Goal: Information Seeking & Learning: Learn about a topic

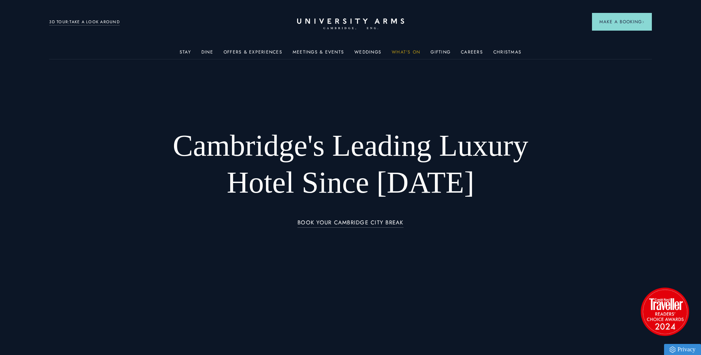
click at [410, 51] on link "What's On" at bounding box center [406, 55] width 28 height 10
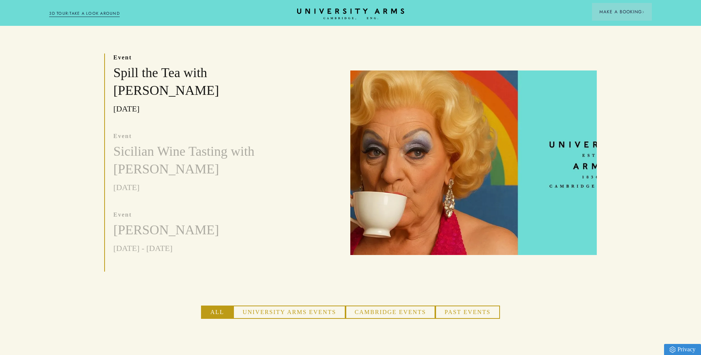
scroll to position [259, 0]
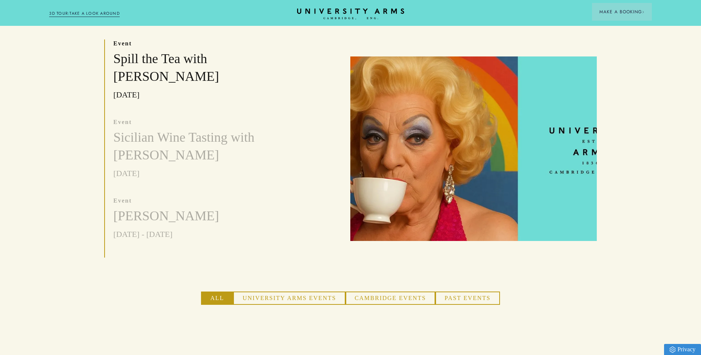
click at [468, 148] on img at bounding box center [473, 149] width 246 height 185
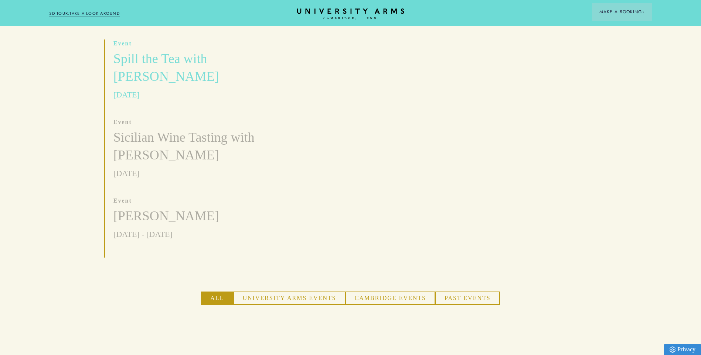
click at [127, 50] on h3 "Spill the Tea with [PERSON_NAME]" at bounding box center [197, 67] width 169 height 35
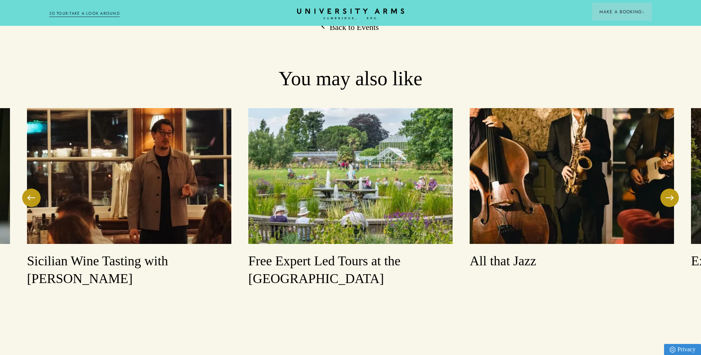
scroll to position [924, 0]
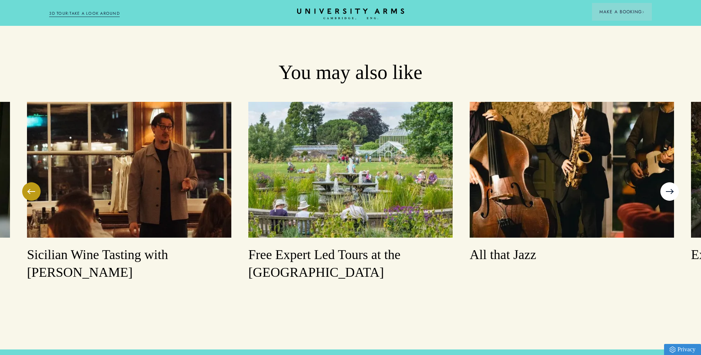
click at [668, 191] on span at bounding box center [669, 191] width 7 height 1
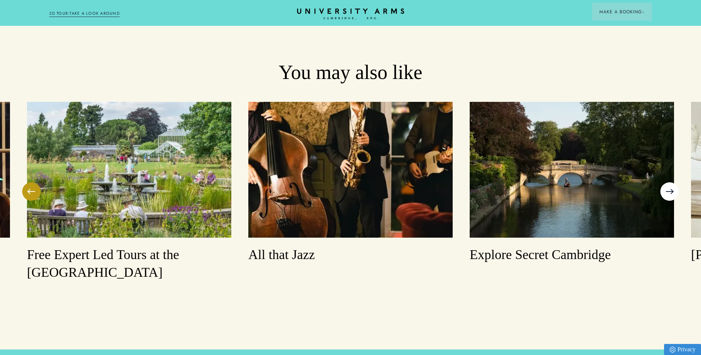
click at [668, 191] on span at bounding box center [669, 191] width 7 height 1
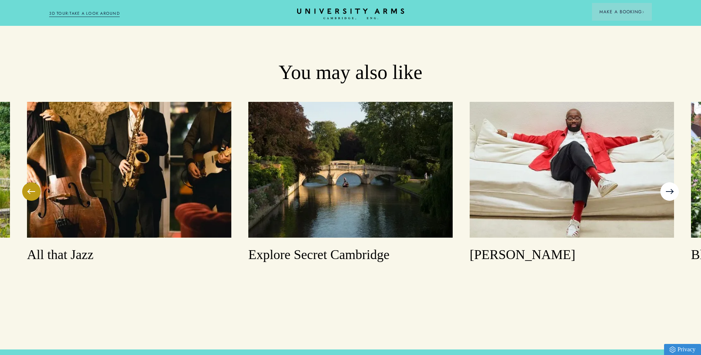
click at [668, 191] on span at bounding box center [669, 191] width 7 height 1
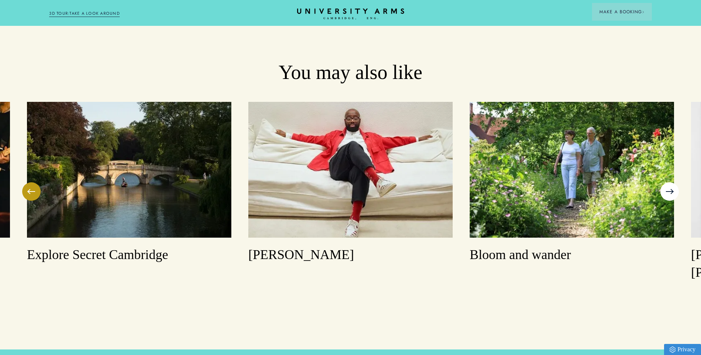
click at [668, 191] on span at bounding box center [669, 191] width 7 height 1
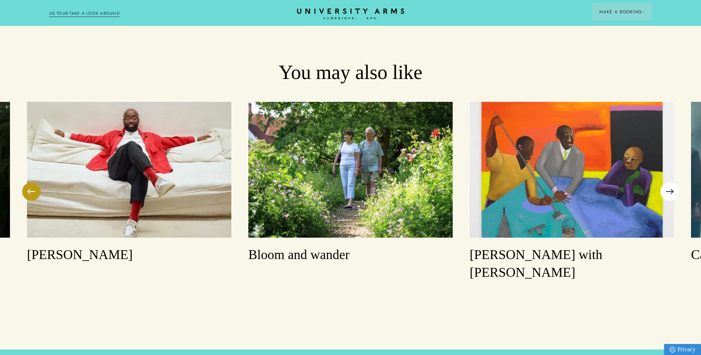
click at [668, 191] on span at bounding box center [669, 191] width 7 height 1
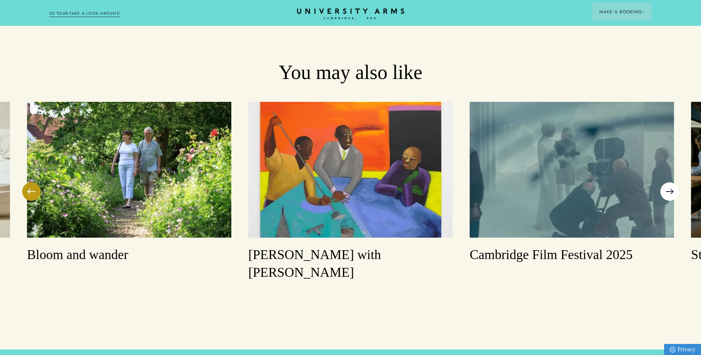
click at [668, 191] on span at bounding box center [669, 191] width 7 height 1
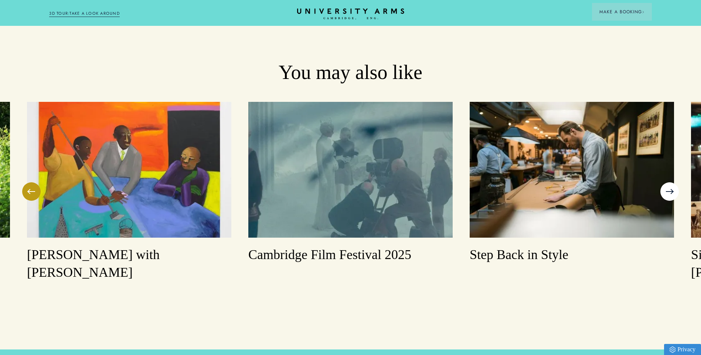
click at [668, 191] on span at bounding box center [669, 191] width 7 height 1
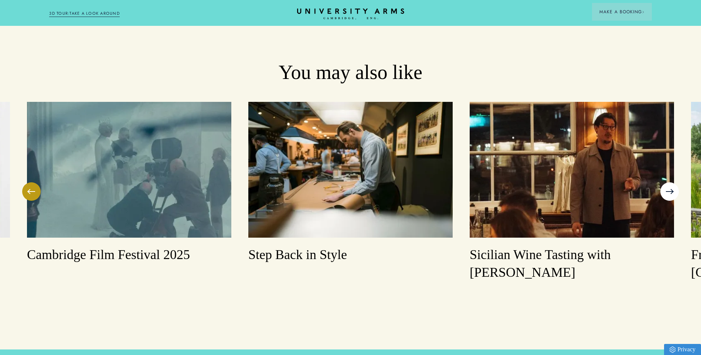
click at [668, 191] on span at bounding box center [669, 191] width 7 height 1
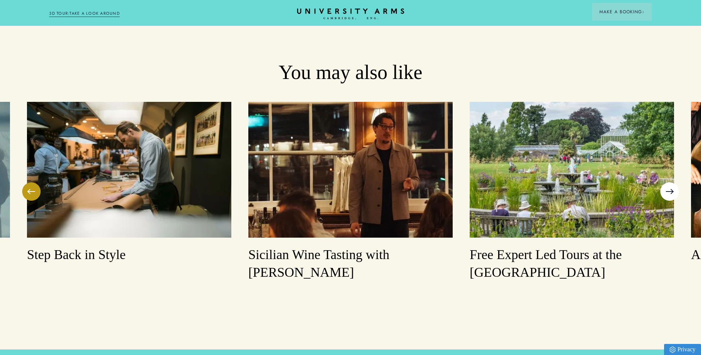
click at [668, 191] on span at bounding box center [669, 191] width 7 height 1
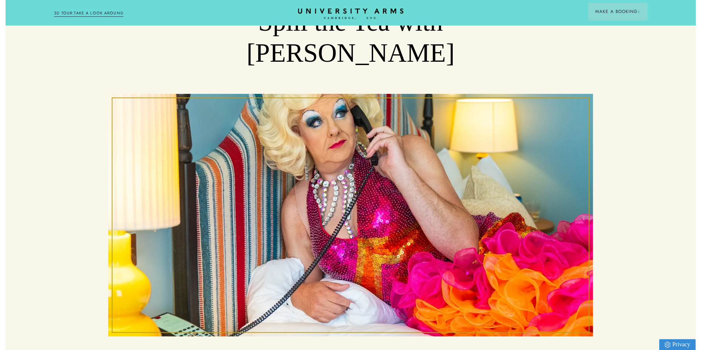
scroll to position [0, 0]
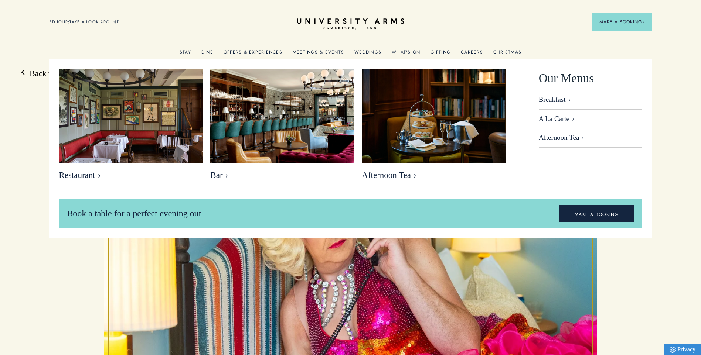
click at [208, 51] on link "Dine" at bounding box center [207, 55] width 12 height 10
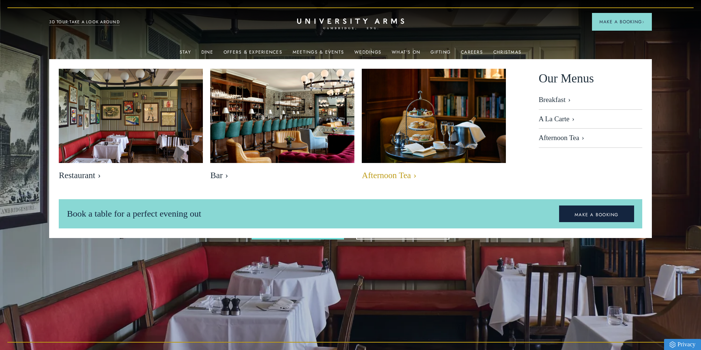
click at [412, 138] on img at bounding box center [434, 116] width 166 height 110
